Goal: Check status: Check status

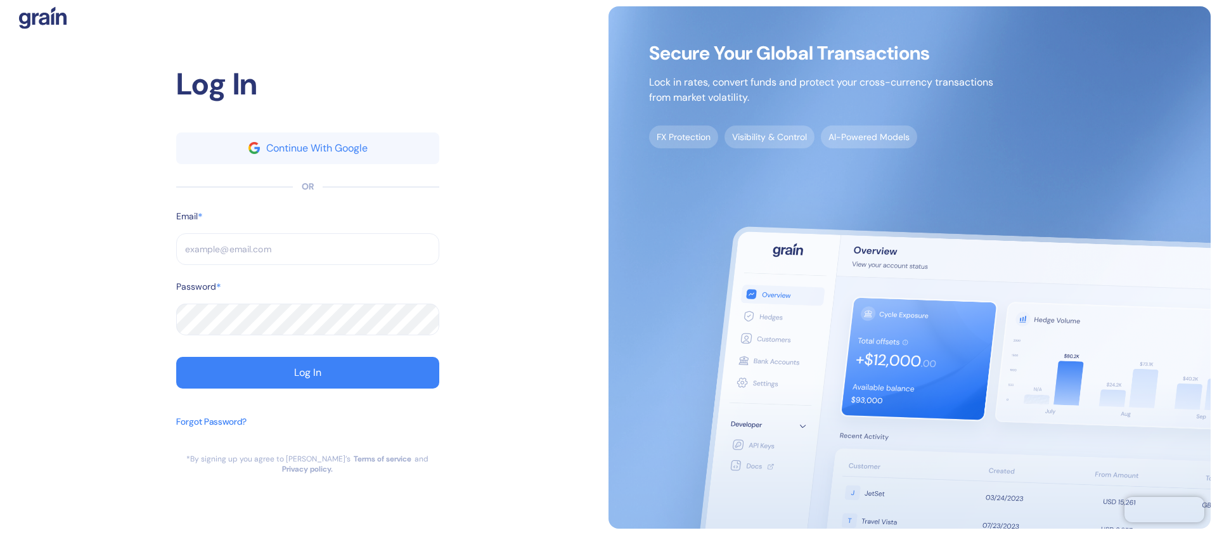
click at [249, 262] on input "text" at bounding box center [307, 249] width 263 height 32
type input "gal.mor@goglobal.travel"
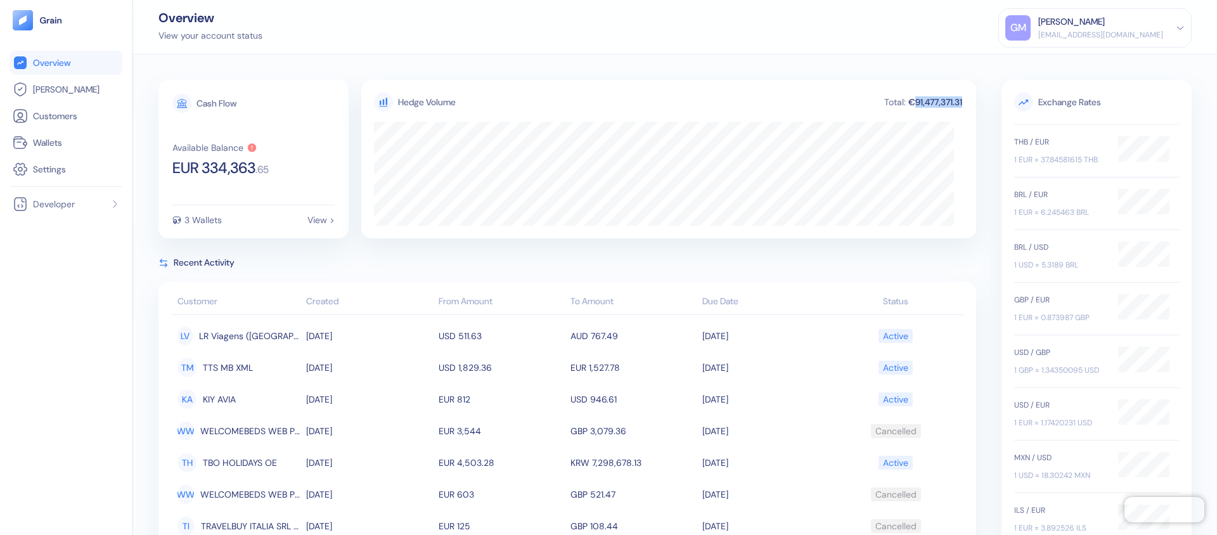
drag, startPoint x: 903, startPoint y: 103, endPoint x: 962, endPoint y: 103, distance: 59.0
click at [963, 103] on div "Hedge Volume Total: €91,477,371.31" at bounding box center [668, 159] width 615 height 159
click at [912, 112] on div "Hedge Volume Total: €91,477,371.31" at bounding box center [669, 107] width 590 height 29
click at [907, 103] on div "€91,477,371.31" at bounding box center [935, 102] width 56 height 9
